Goal: Find specific page/section: Find specific page/section

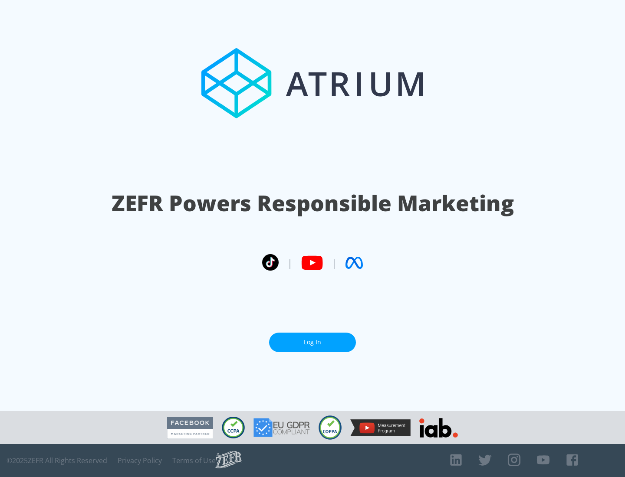
click at [313, 339] on link "Log In" at bounding box center [312, 343] width 87 height 20
